Goal: Task Accomplishment & Management: Complete application form

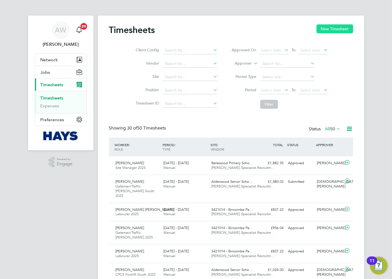
click at [327, 30] on button "New Timesheet" at bounding box center [335, 28] width 37 height 9
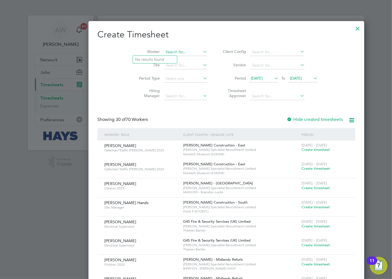
click at [164, 51] on input at bounding box center [186, 52] width 44 height 8
click at [153, 57] on li "[PERSON_NAME]" at bounding box center [160, 59] width 54 height 7
type input "[PERSON_NAME]"
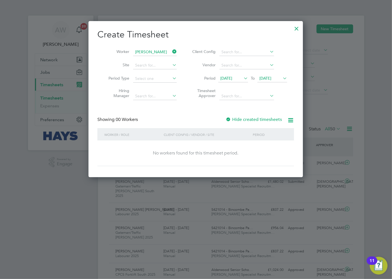
click at [272, 79] on span "[DATE]" at bounding box center [266, 78] width 12 height 5
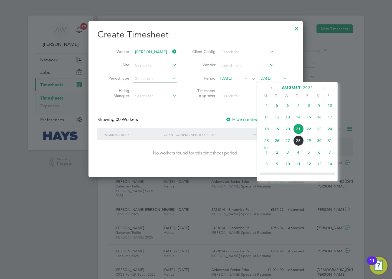
click at [307, 132] on span "22" at bounding box center [309, 129] width 11 height 11
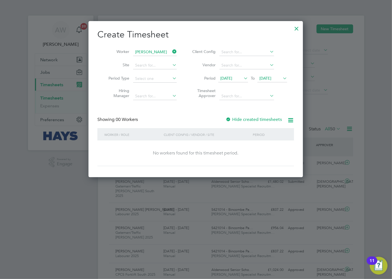
click at [232, 77] on span "[DATE]" at bounding box center [227, 78] width 12 height 5
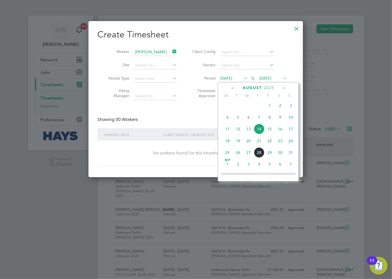
click at [278, 120] on span "9" at bounding box center [280, 117] width 11 height 11
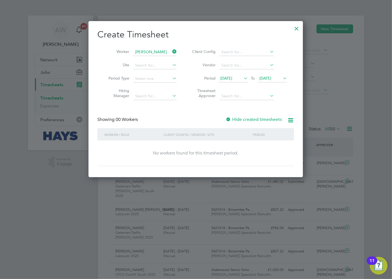
click at [228, 120] on div at bounding box center [229, 120] width 6 height 6
click at [271, 76] on span "[DATE]" at bounding box center [266, 78] width 12 height 5
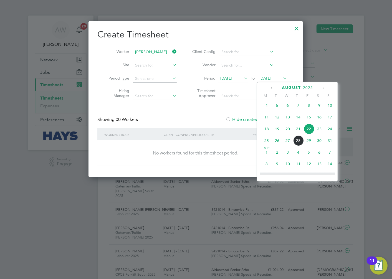
click at [299, 143] on span "28" at bounding box center [298, 141] width 11 height 11
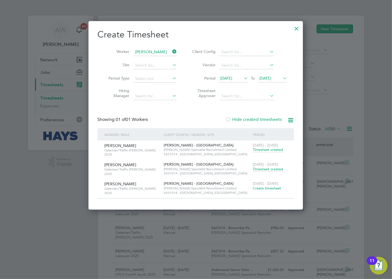
click at [260, 167] on span "Timesheet created" at bounding box center [268, 169] width 30 height 5
click at [274, 148] on span "Timesheet created" at bounding box center [268, 149] width 30 height 5
